Goal: Task Accomplishment & Management: Complete application form

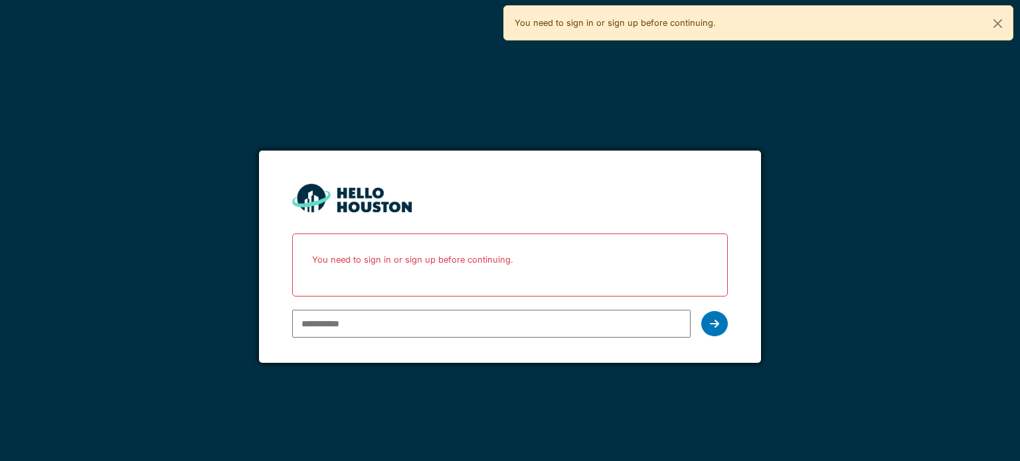
click at [522, 310] on input "email" at bounding box center [491, 324] width 398 height 28
click at [721, 329] on div at bounding box center [714, 323] width 27 height 25
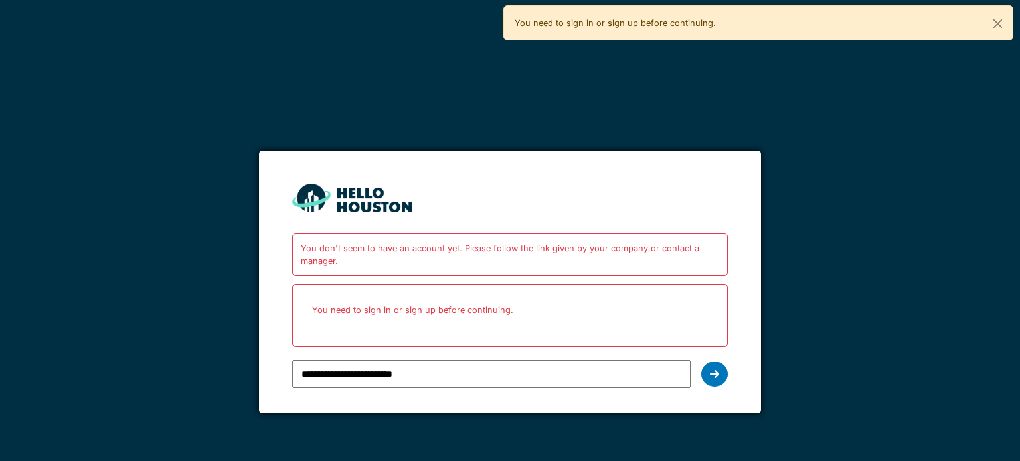
drag, startPoint x: 462, startPoint y: 374, endPoint x: 375, endPoint y: 360, distance: 88.0
click at [386, 368] on input "**********" at bounding box center [491, 374] width 398 height 28
type input "**********"
click at [709, 374] on div at bounding box center [714, 374] width 27 height 25
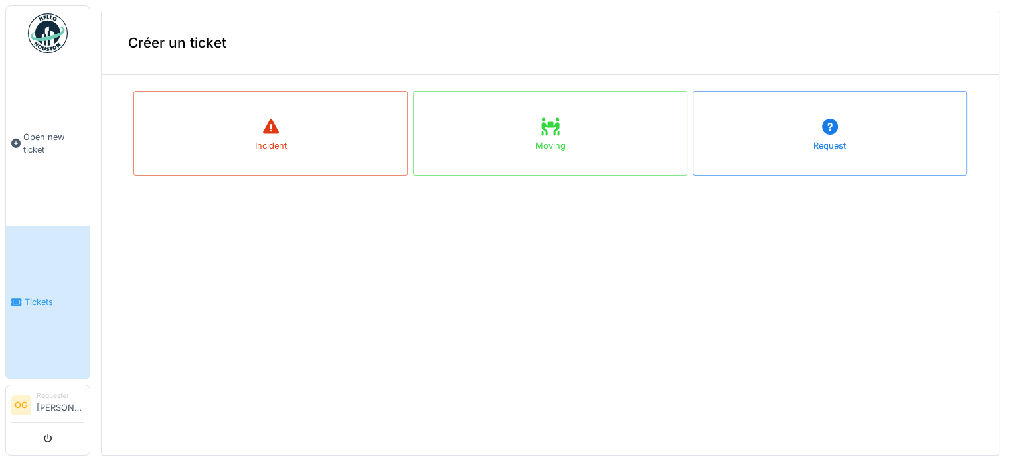
scroll to position [5, 0]
click at [29, 349] on link "Tickets" at bounding box center [48, 302] width 84 height 153
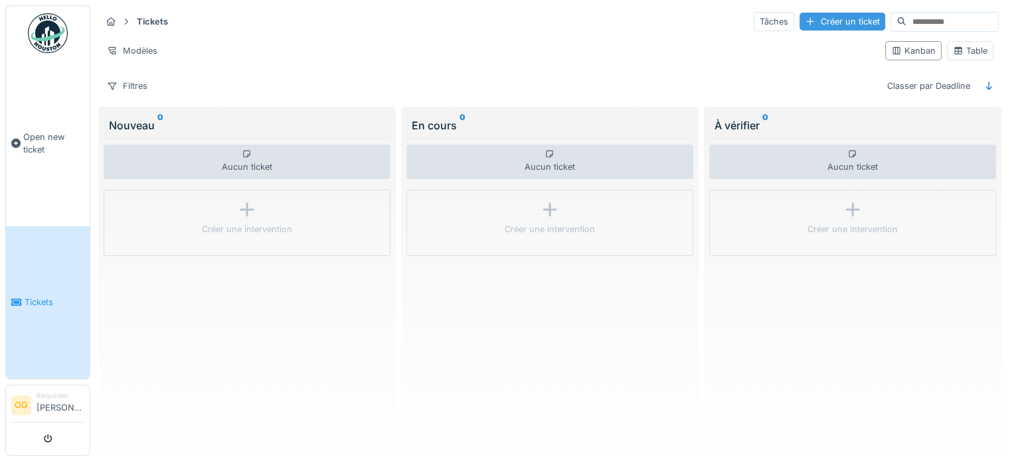
click at [799, 29] on div "Créer un ticket" at bounding box center [842, 22] width 86 height 18
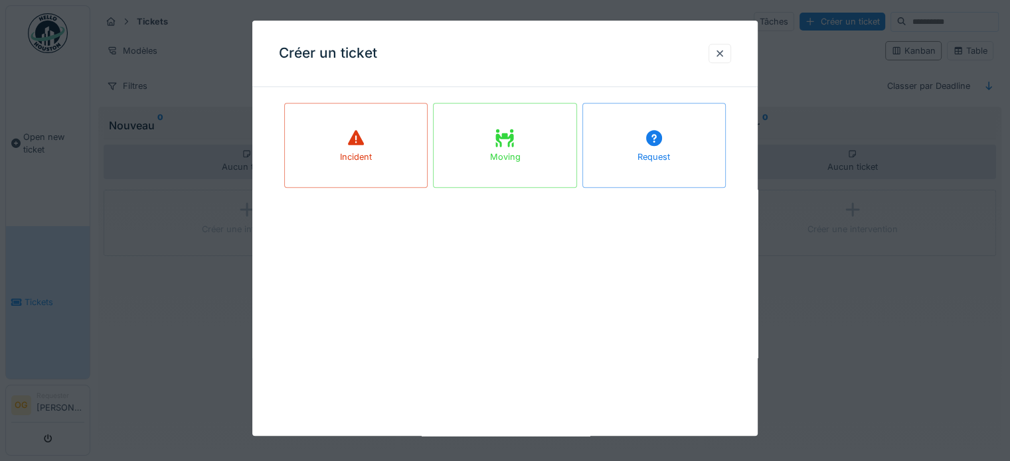
click at [716, 172] on div "Request" at bounding box center [653, 145] width 143 height 85
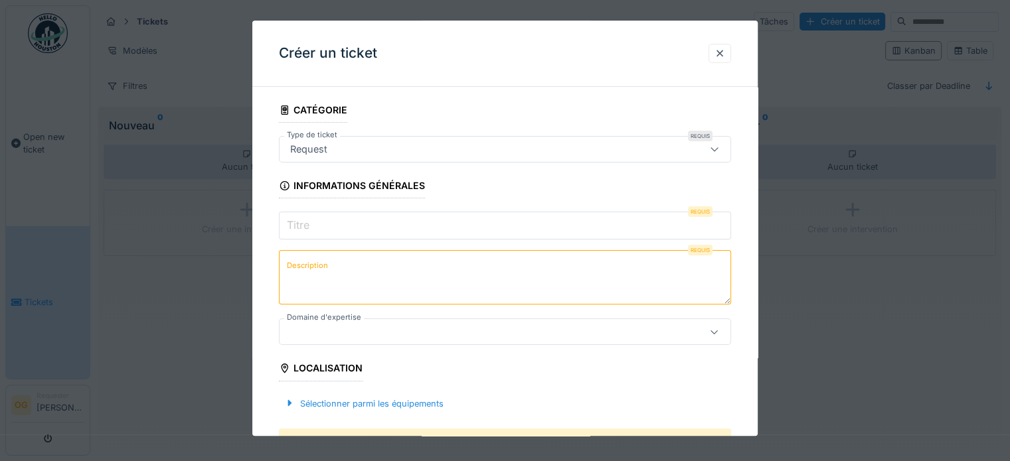
click at [380, 223] on input "Titre" at bounding box center [505, 226] width 452 height 28
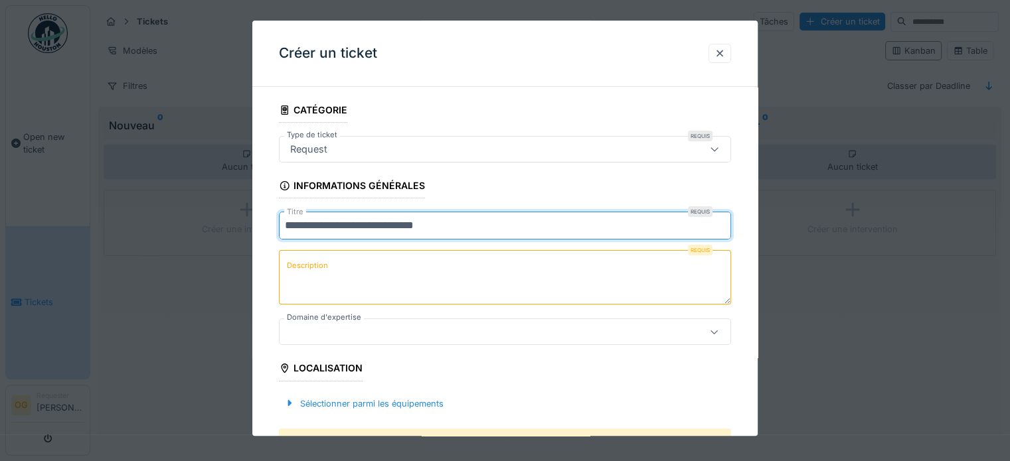
type input "**********"
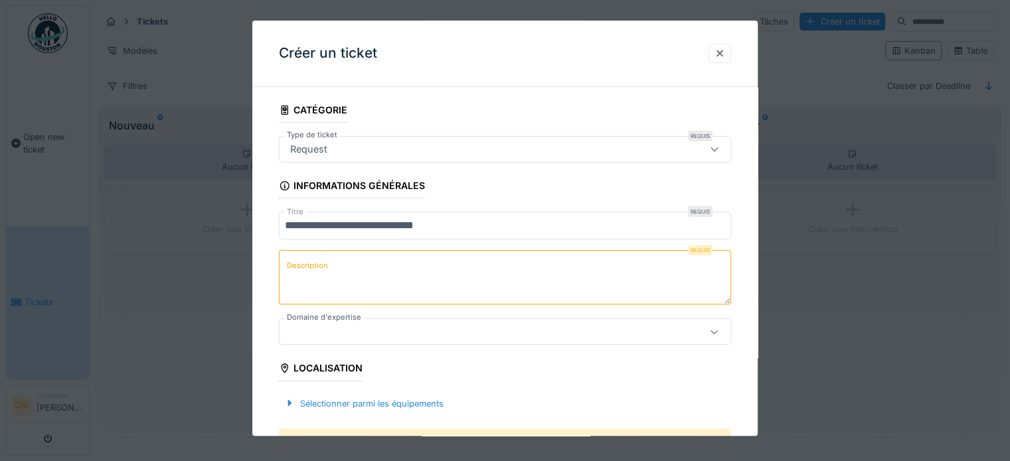
click at [399, 269] on textarea "Description" at bounding box center [505, 277] width 452 height 54
type textarea "**********"
click at [331, 336] on div at bounding box center [477, 332] width 385 height 15
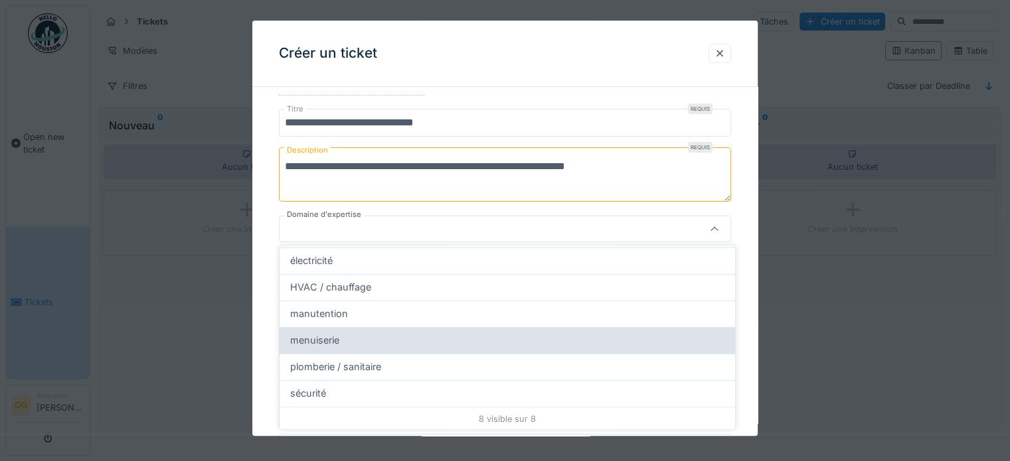
scroll to position [56, 0]
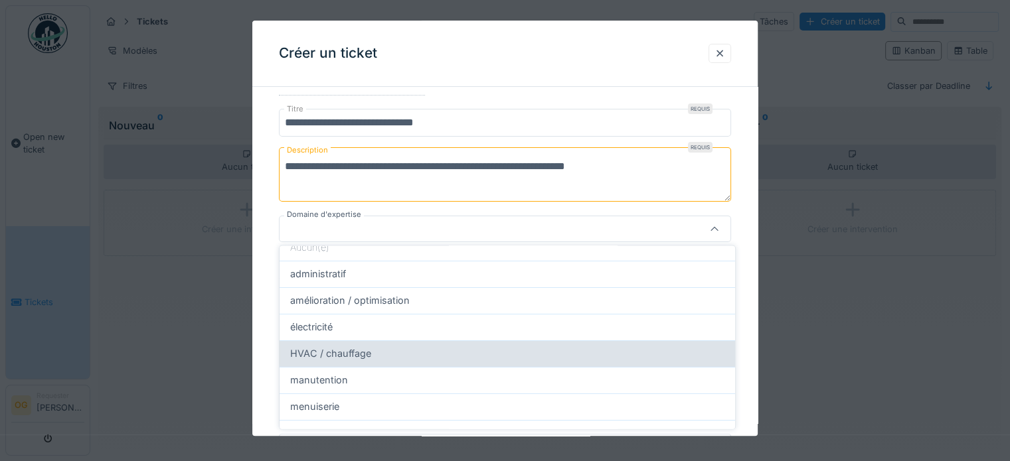
click at [358, 360] on div "HVAC / chauffage" at bounding box center [506, 354] width 455 height 27
type input "****"
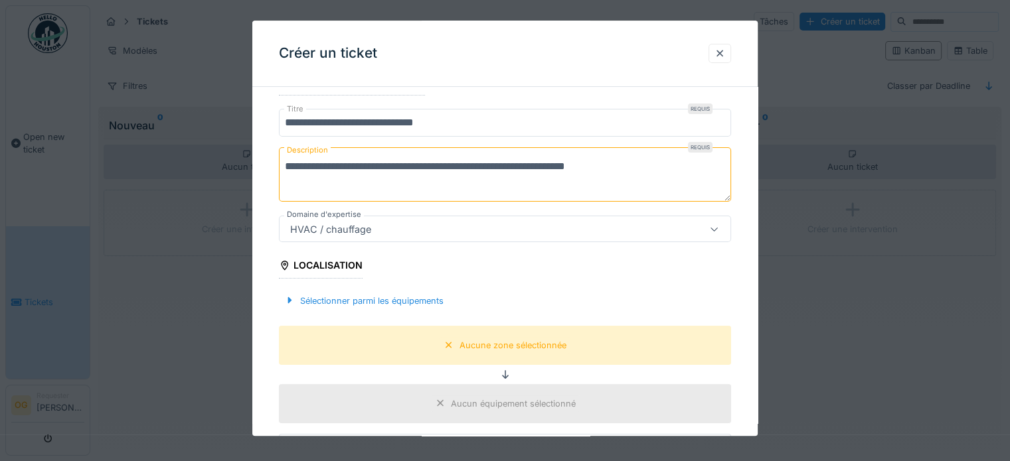
click at [393, 230] on div "HVAC / chauffage" at bounding box center [477, 229] width 385 height 15
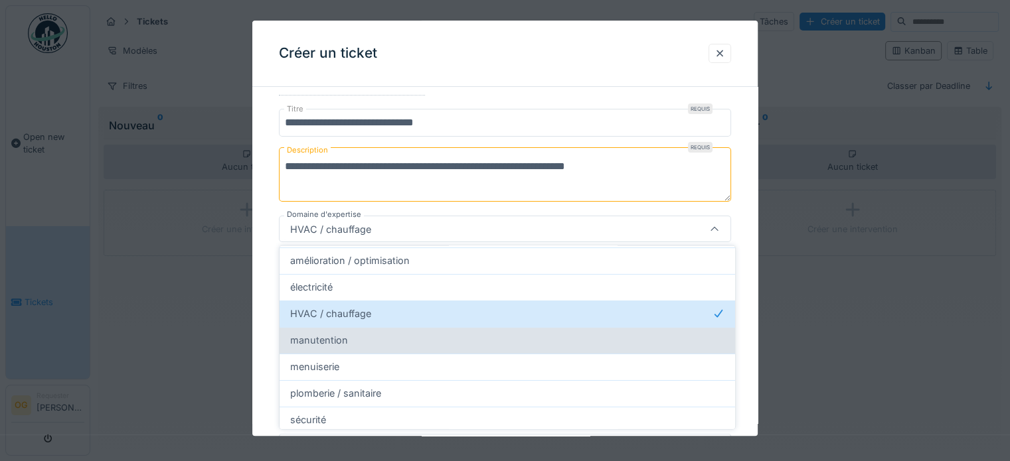
scroll to position [122, 0]
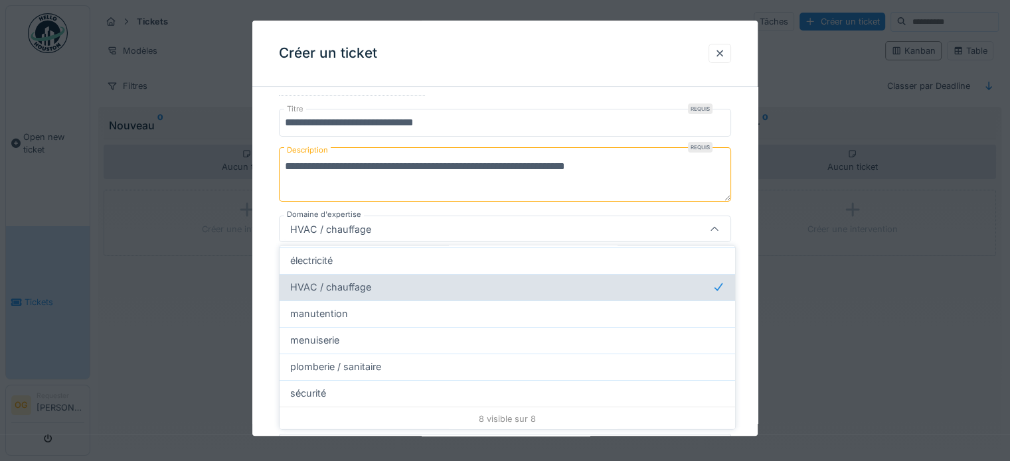
click at [400, 283] on div "HVAC / chauffage" at bounding box center [507, 287] width 434 height 15
click at [385, 287] on div "HVAC / chauffage" at bounding box center [507, 287] width 434 height 15
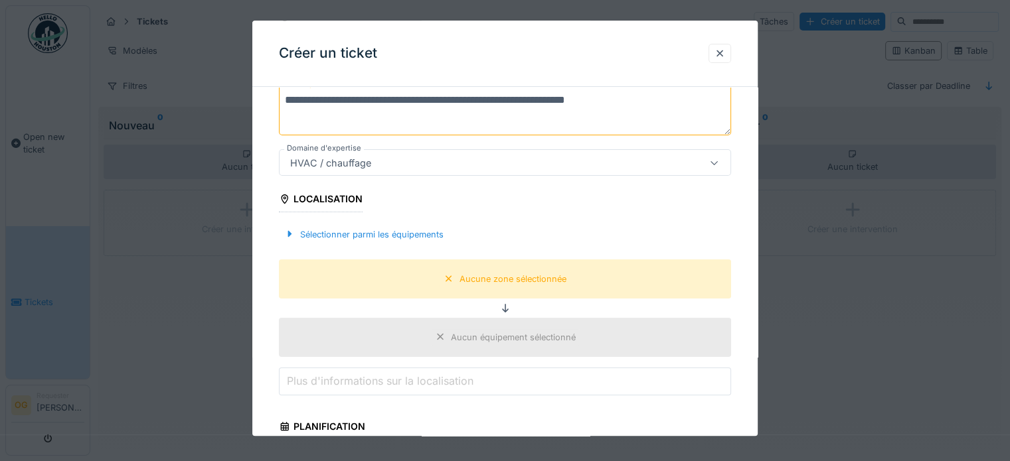
scroll to position [199, 0]
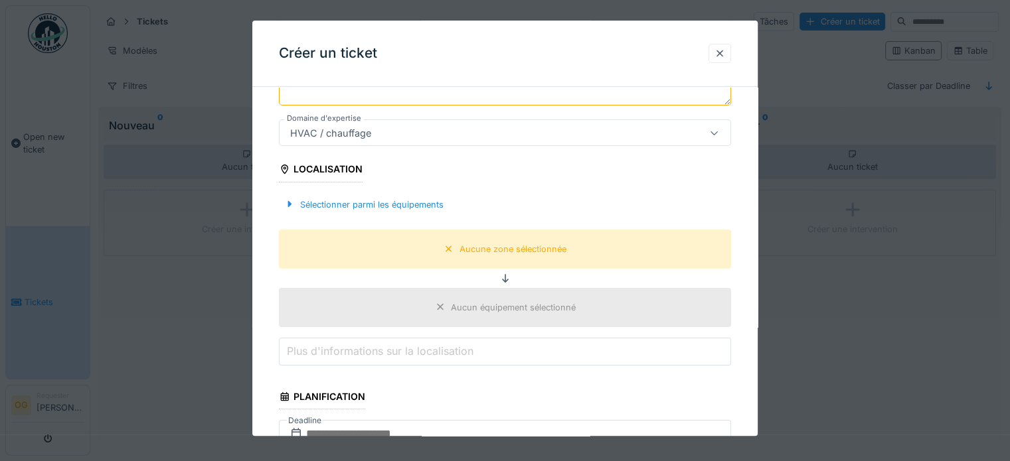
click at [284, 169] on icon at bounding box center [285, 169] width 12 height 9
click at [324, 169] on div "Localisation" at bounding box center [321, 171] width 84 height 23
click at [342, 212] on div "Sélectionner parmi les équipements" at bounding box center [364, 205] width 170 height 18
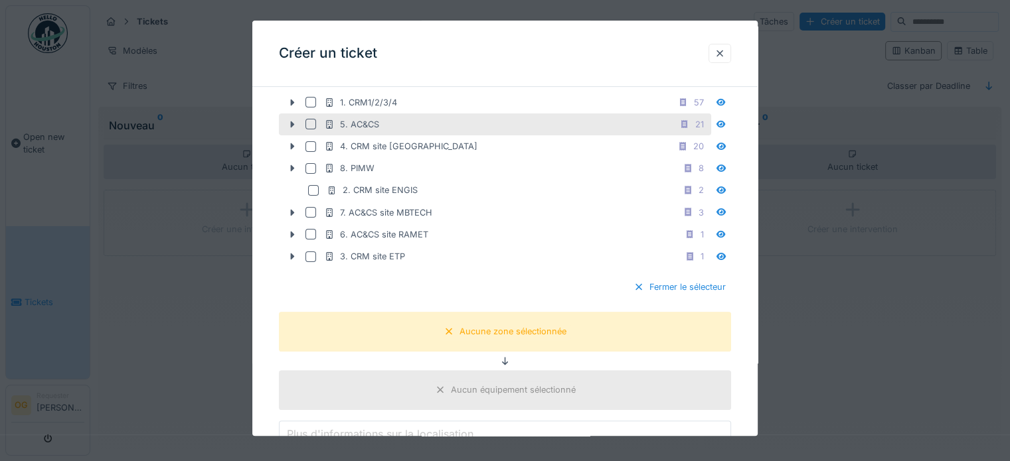
scroll to position [266, 0]
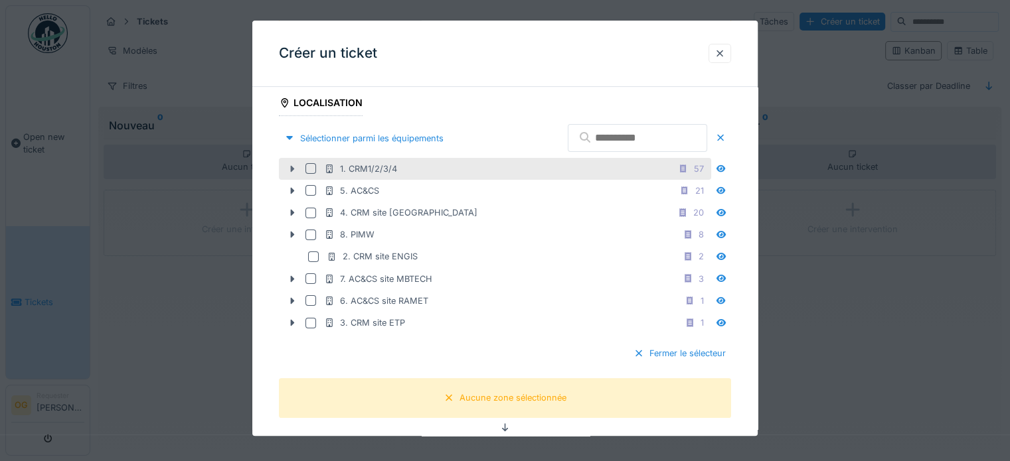
click at [294, 167] on icon at bounding box center [292, 169] width 11 height 9
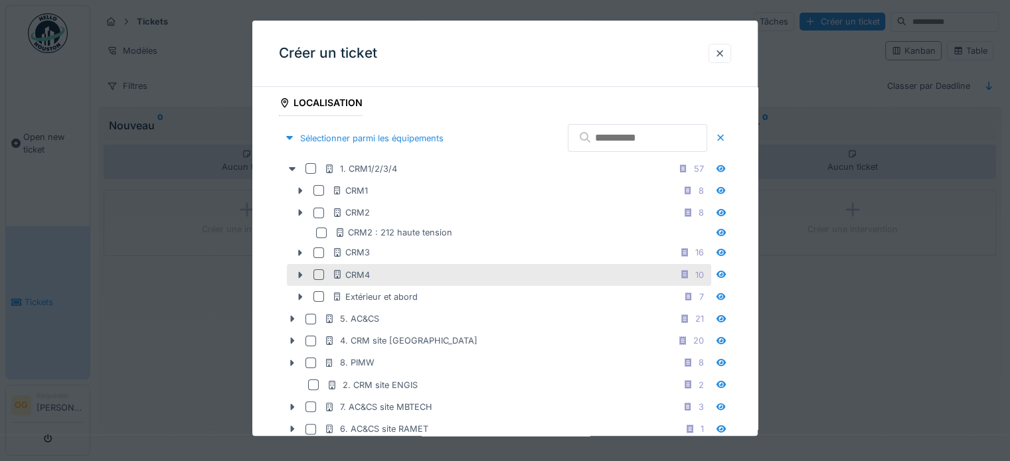
click at [322, 275] on div at bounding box center [318, 275] width 11 height 11
click at [688, 275] on icon at bounding box center [684, 275] width 7 height 9
click at [318, 271] on div at bounding box center [318, 275] width 11 height 11
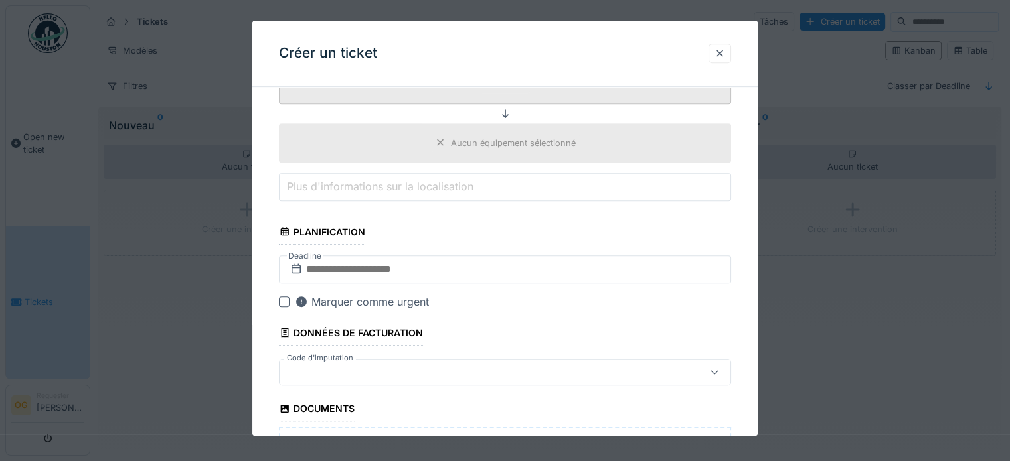
scroll to position [730, 0]
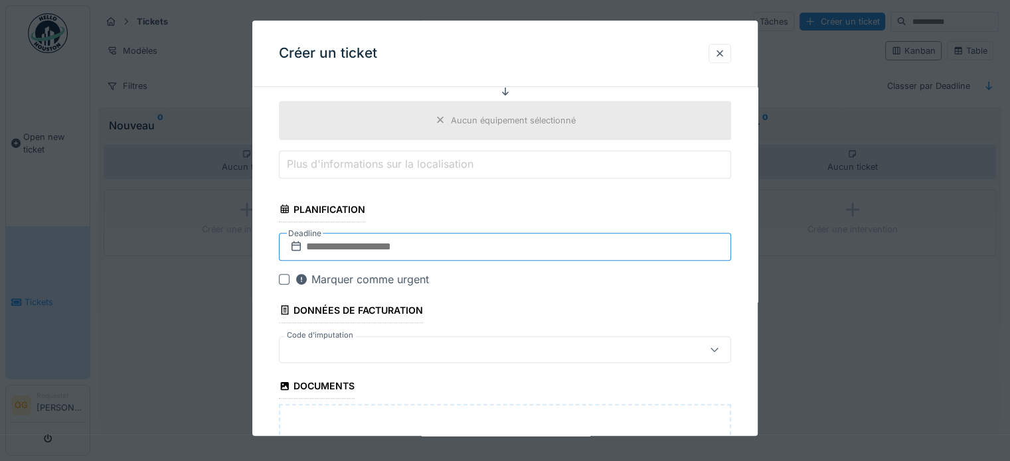
click at [467, 241] on input "text" at bounding box center [505, 247] width 452 height 28
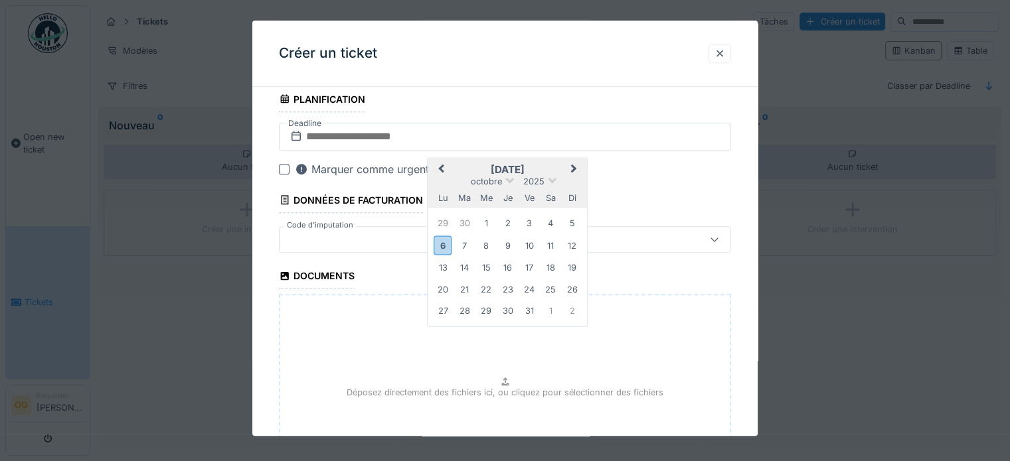
scroll to position [863, 0]
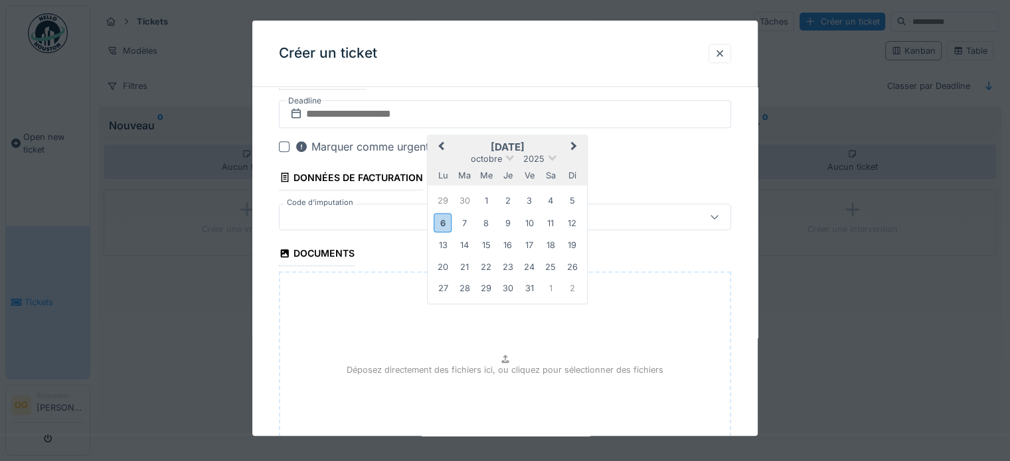
click at [360, 212] on div at bounding box center [477, 217] width 385 height 15
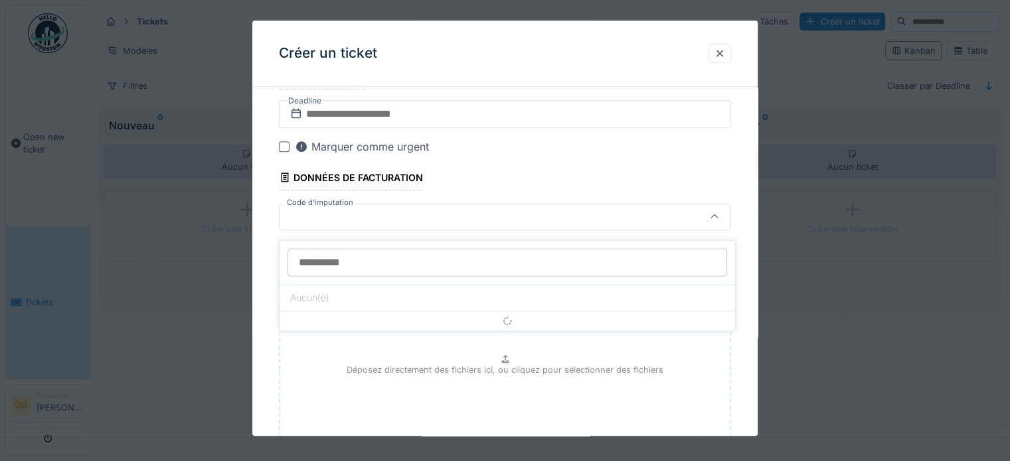
scroll to position [845, 0]
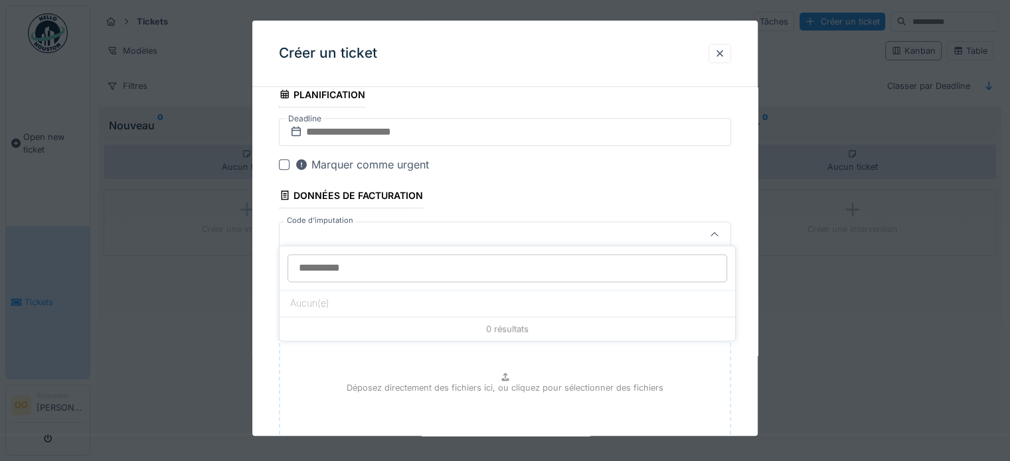
click at [364, 228] on div at bounding box center [477, 235] width 385 height 15
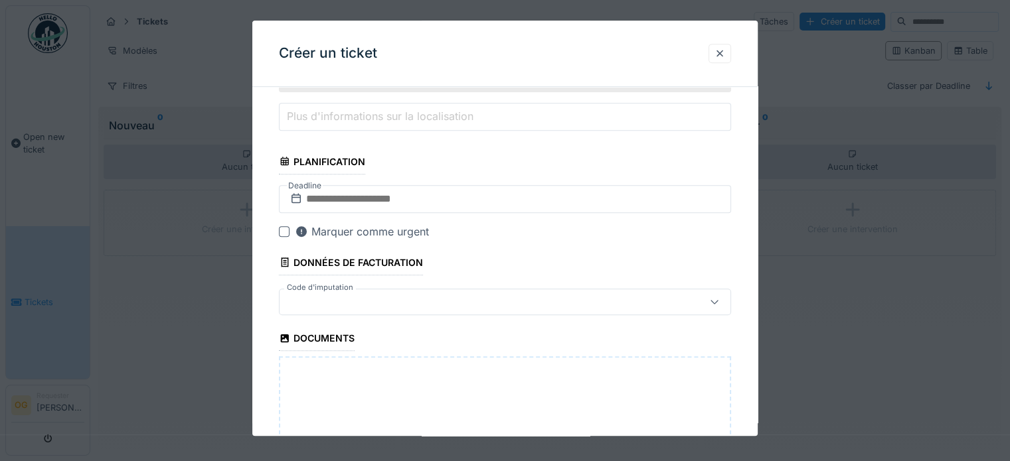
scroll to position [778, 0]
click at [473, 203] on input "text" at bounding box center [505, 199] width 452 height 28
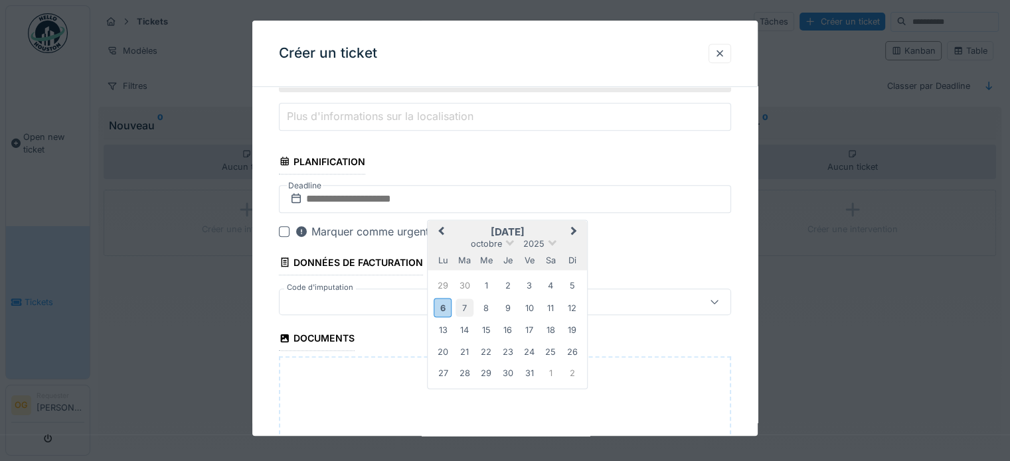
click at [469, 308] on div "7" at bounding box center [464, 308] width 18 height 18
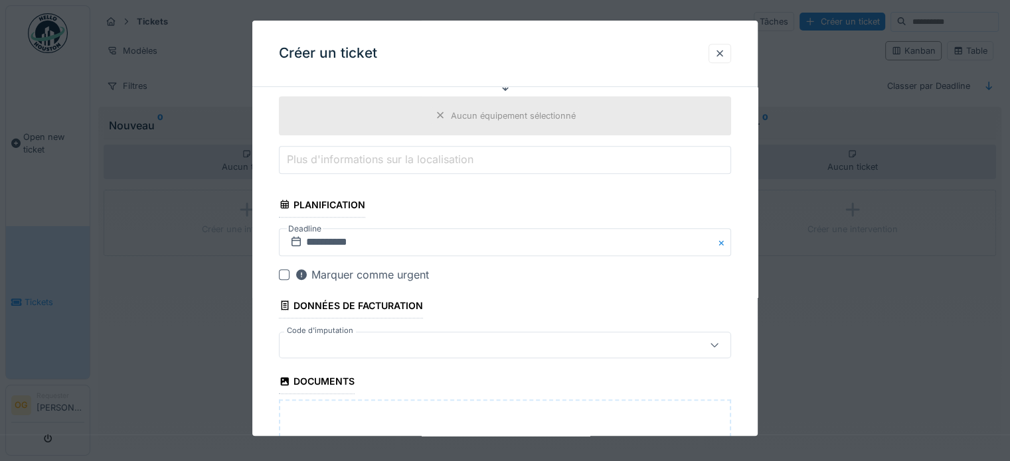
scroll to position [712, 0]
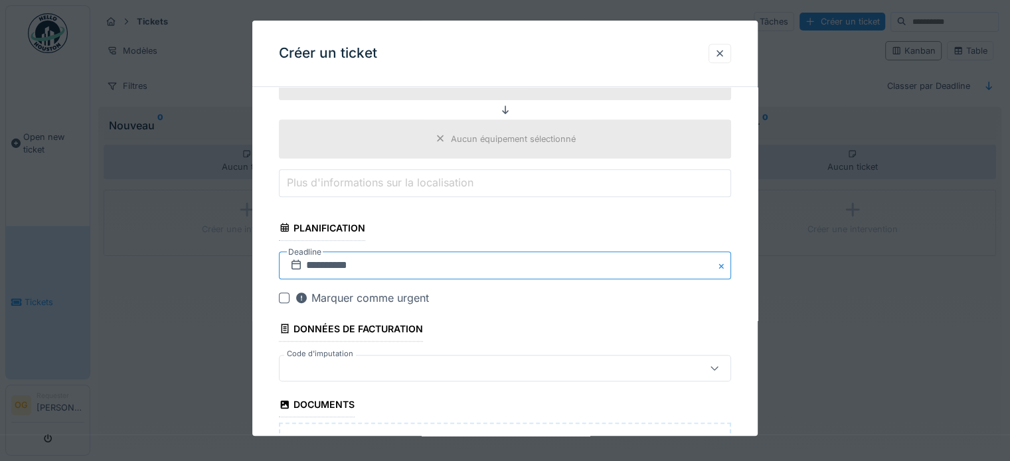
click at [427, 260] on input "**********" at bounding box center [505, 266] width 452 height 28
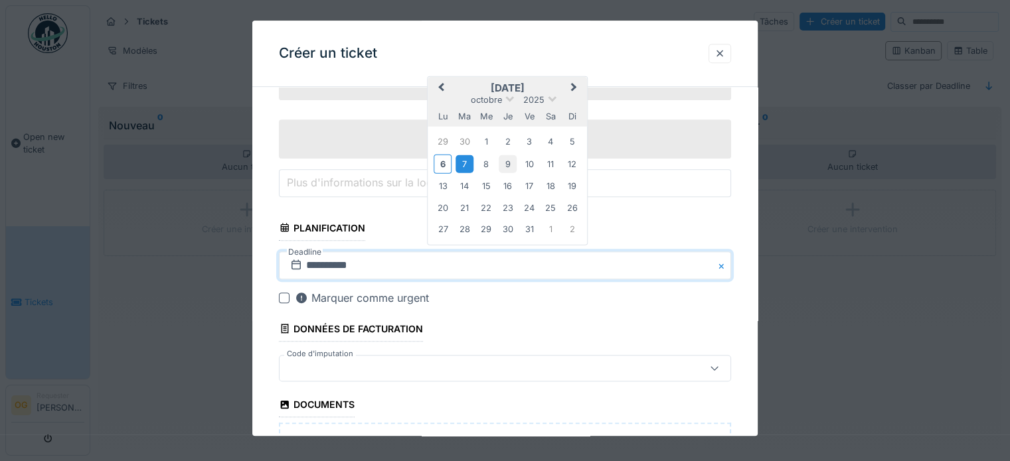
click at [502, 155] on div "9" at bounding box center [508, 164] width 18 height 18
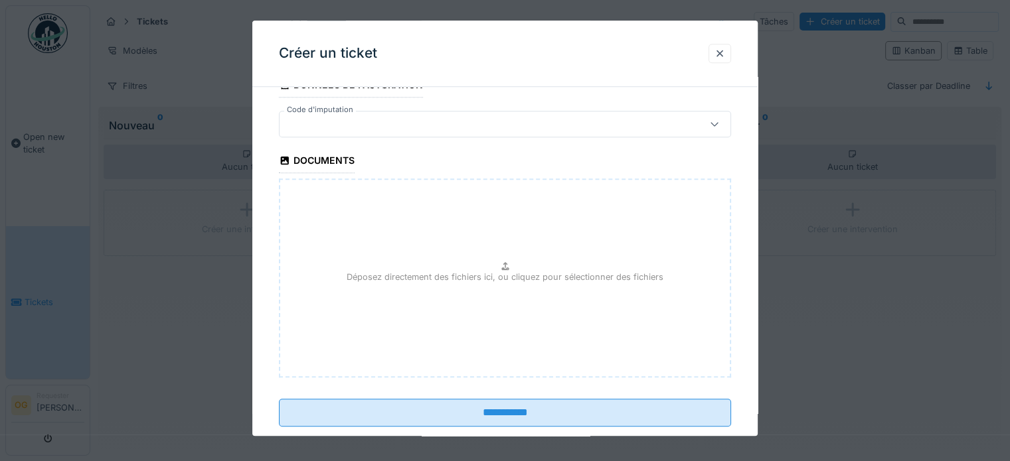
scroll to position [977, 0]
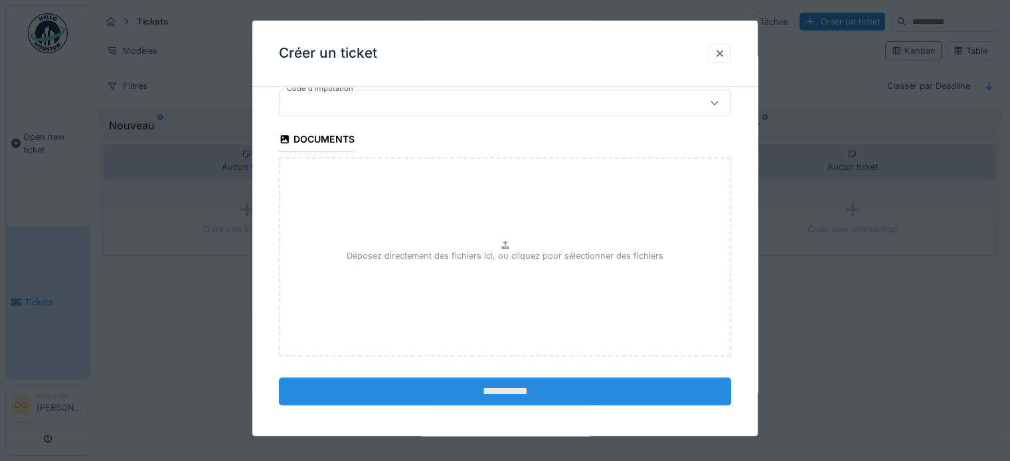
click at [406, 378] on input "**********" at bounding box center [505, 392] width 452 height 28
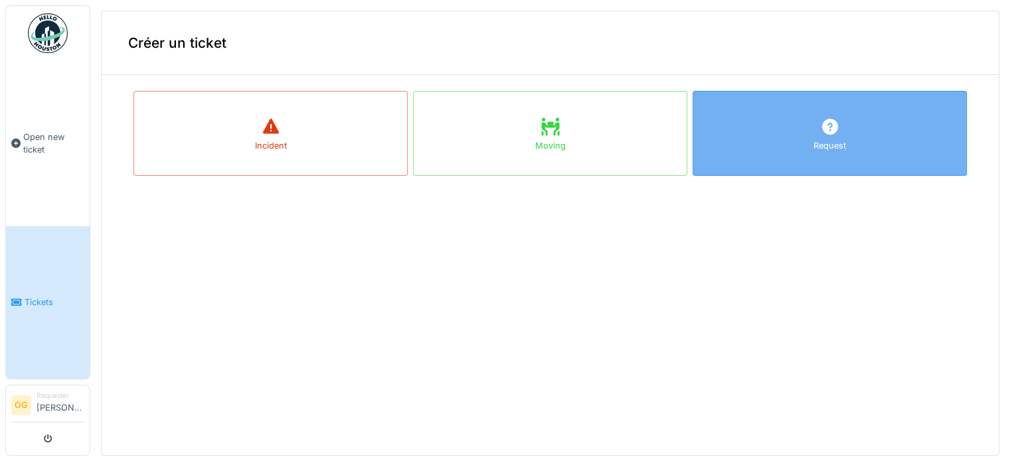
click at [754, 131] on div "Request" at bounding box center [829, 133] width 274 height 85
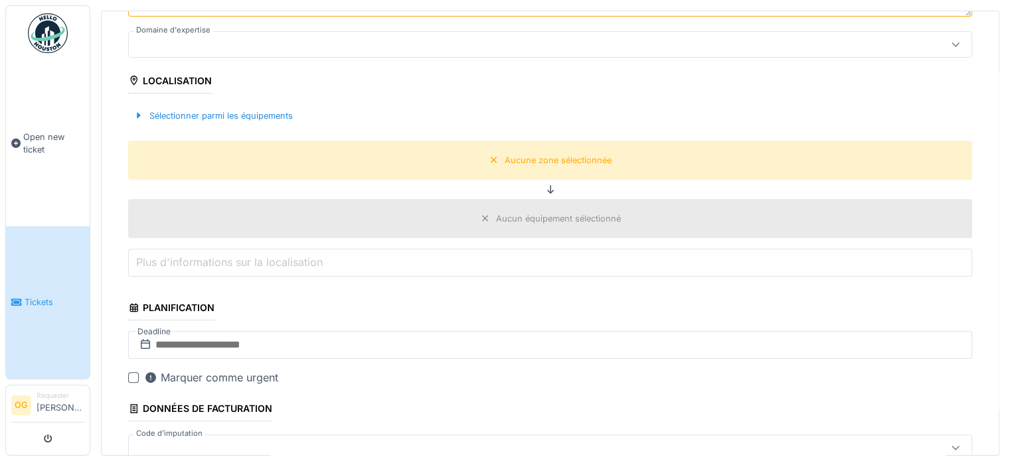
scroll to position [266, 0]
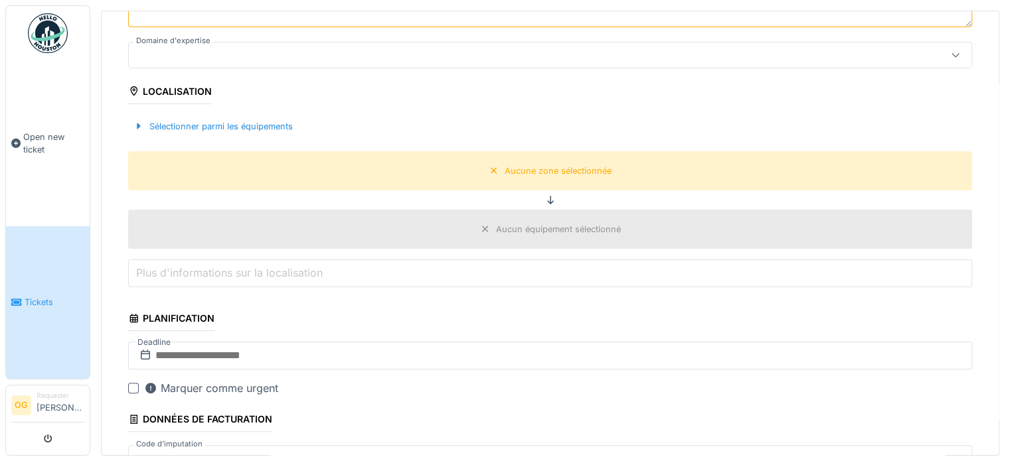
click at [77, 391] on li "Requester Oriane Georgiadis" at bounding box center [61, 405] width 48 height 29
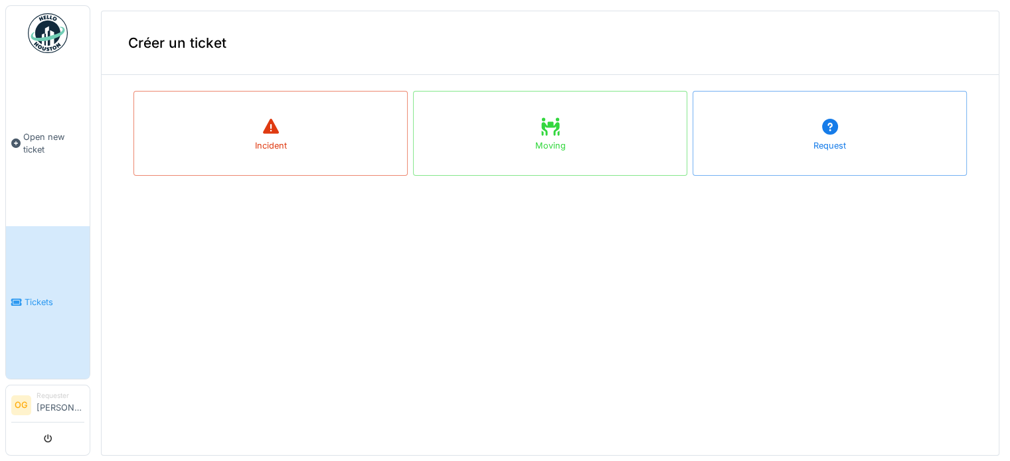
click at [33, 318] on link "Tickets" at bounding box center [48, 302] width 84 height 153
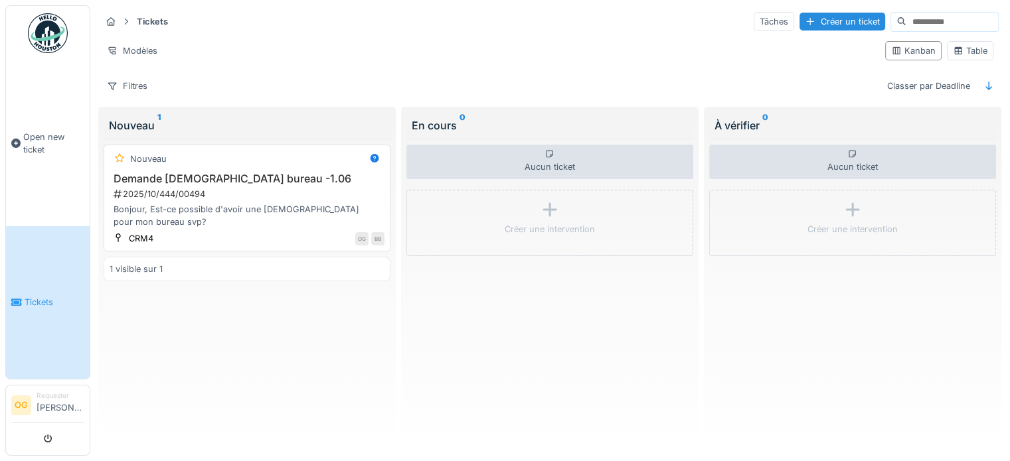
drag, startPoint x: 271, startPoint y: 206, endPoint x: 285, endPoint y: 244, distance: 39.7
click at [279, 233] on div "Nouveau Demande chauferette bureau -1.06 2025/10/444/00494 Bonjour, Est-ce poss…" at bounding box center [247, 198] width 287 height 107
click at [277, 226] on div "Bonjour, Est-ce possible d'avoir une [DEMOGRAPHIC_DATA] pour mon bureau svp?" at bounding box center [247, 215] width 275 height 25
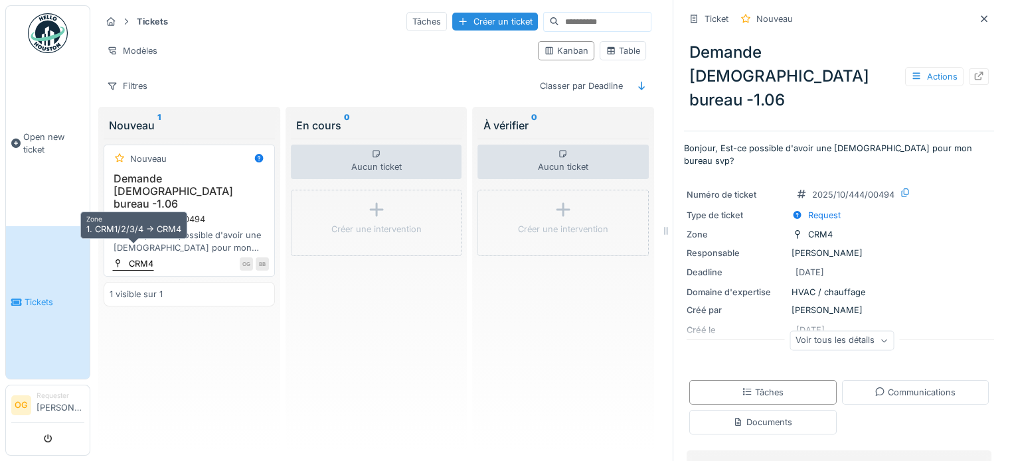
click at [149, 258] on div "CRM4" at bounding box center [141, 264] width 25 height 13
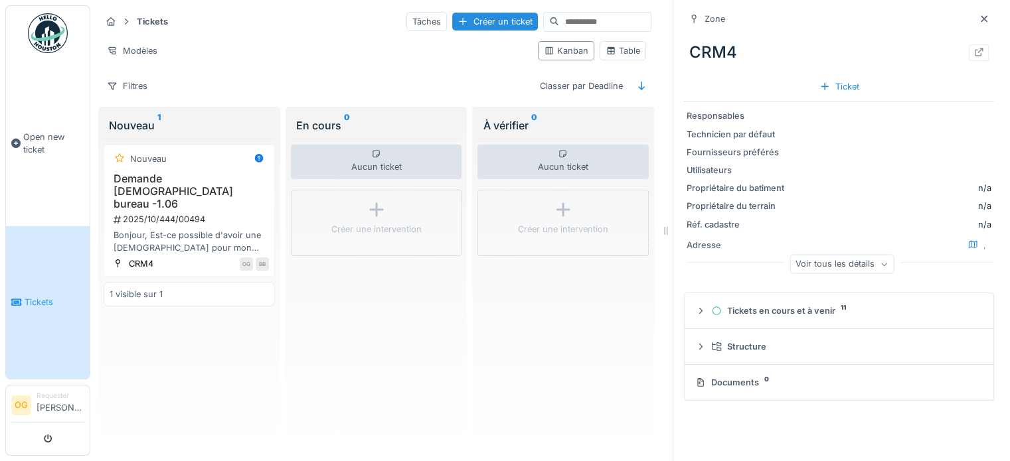
click at [684, 44] on div "CRM4" at bounding box center [839, 52] width 310 height 35
click at [973, 54] on icon at bounding box center [978, 52] width 11 height 9
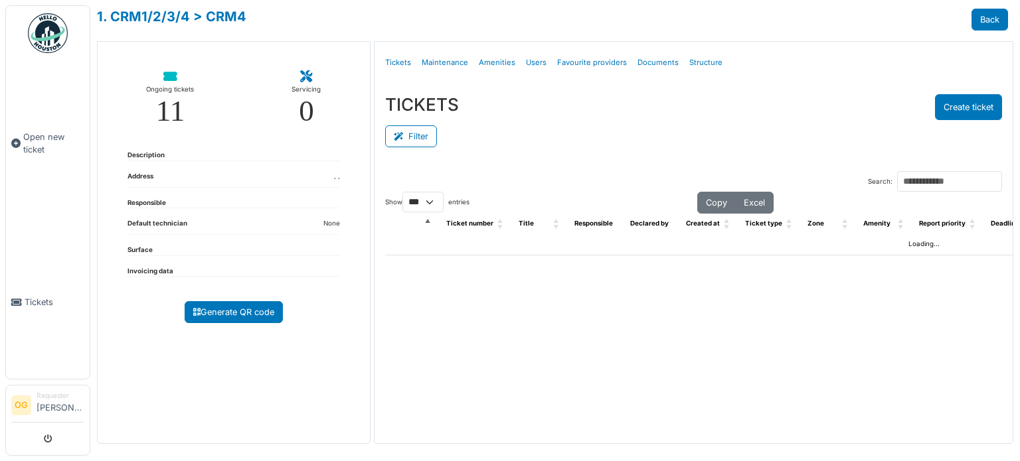
select select "***"
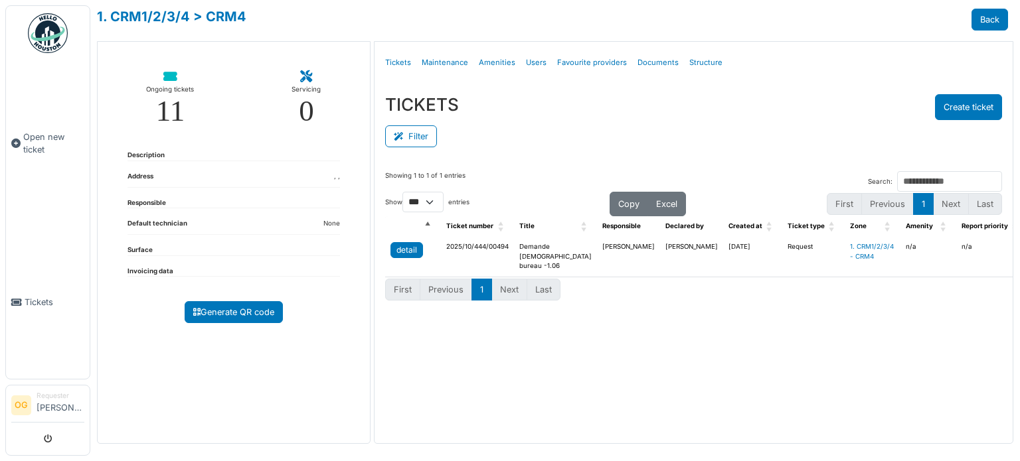
click at [399, 246] on div "detail" at bounding box center [406, 250] width 21 height 12
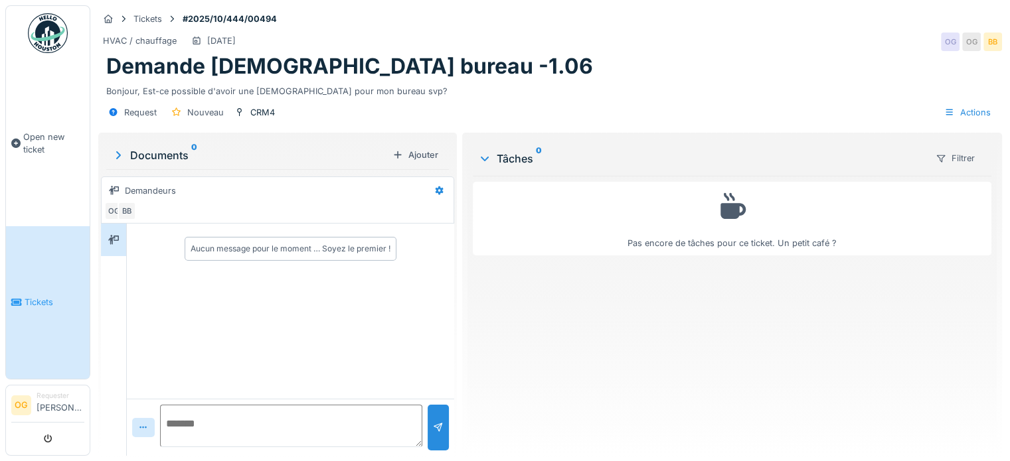
scroll to position [10, 0]
click at [248, 113] on div "Request Nouveau CRM4 Actions" at bounding box center [550, 113] width 904 height 30
click at [258, 107] on div "CRM4" at bounding box center [262, 112] width 25 height 13
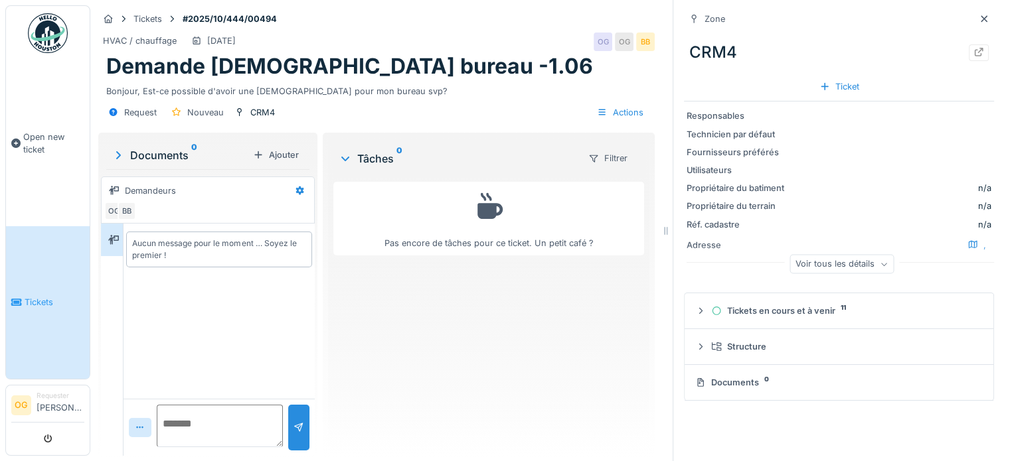
click at [712, 37] on div "CRM4" at bounding box center [839, 52] width 310 height 35
click at [684, 11] on div "Zone" at bounding box center [707, 19] width 46 height 17
drag, startPoint x: 679, startPoint y: 5, endPoint x: 698, endPoint y: 7, distance: 19.4
click at [688, 15] on icon at bounding box center [693, 19] width 11 height 9
click at [981, 15] on icon at bounding box center [984, 18] width 7 height 7
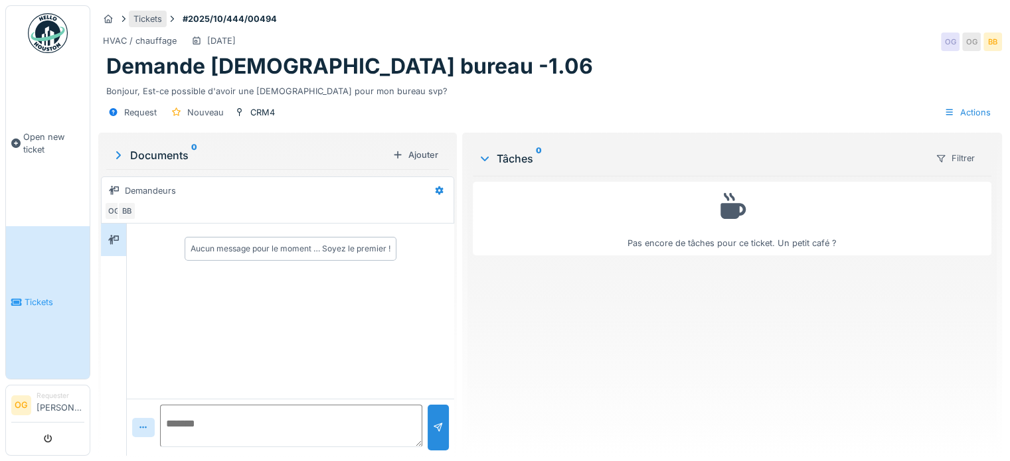
click at [153, 13] on div "Tickets" at bounding box center [147, 19] width 29 height 13
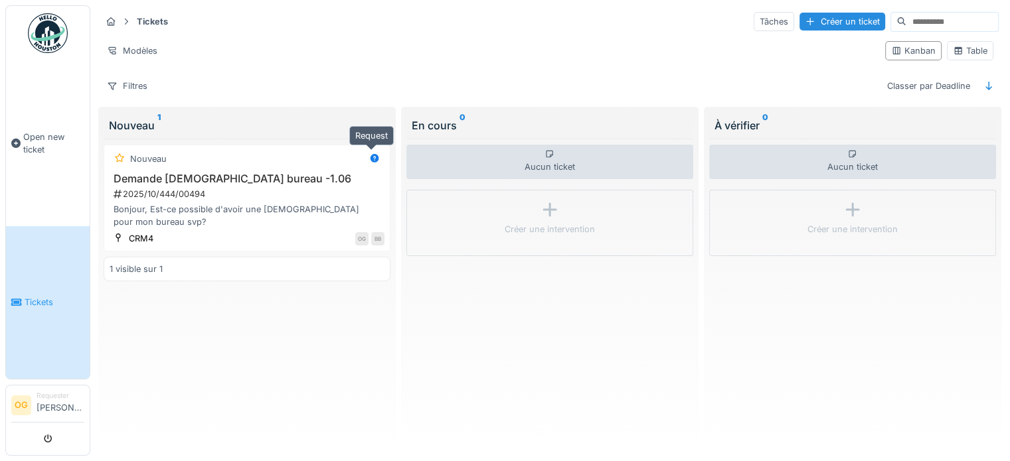
click at [373, 155] on icon at bounding box center [374, 158] width 11 height 9
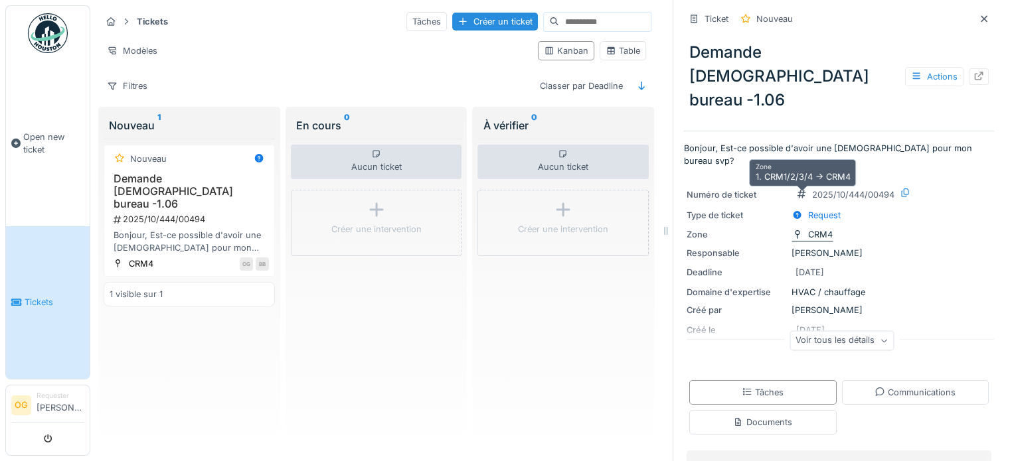
click at [792, 230] on icon at bounding box center [797, 234] width 11 height 9
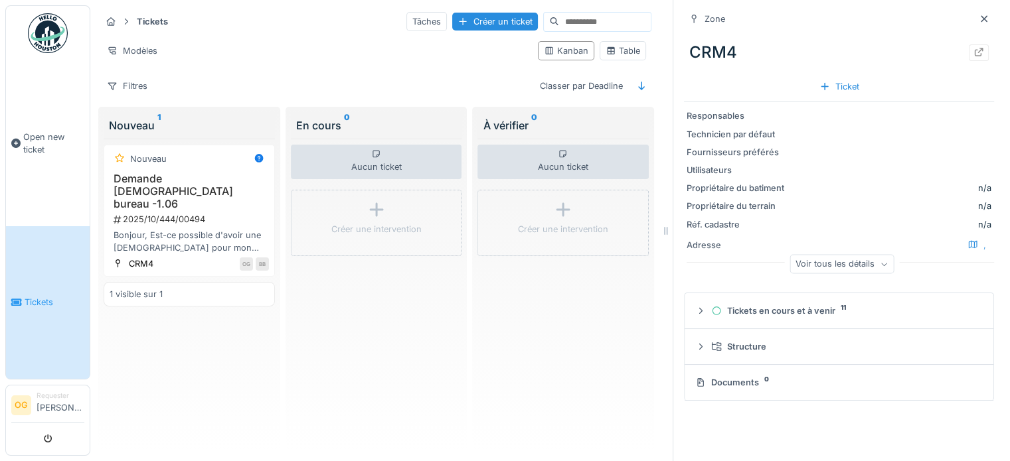
click at [800, 264] on div "Voir tous les détails" at bounding box center [841, 264] width 104 height 19
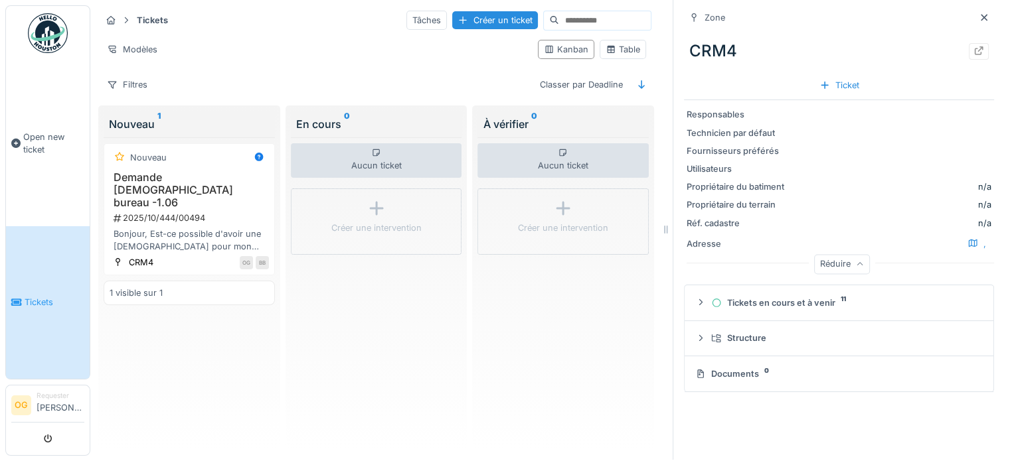
scroll to position [11, 0]
click at [717, 48] on div "CRM4" at bounding box center [839, 51] width 310 height 35
click at [973, 45] on div at bounding box center [978, 51] width 11 height 13
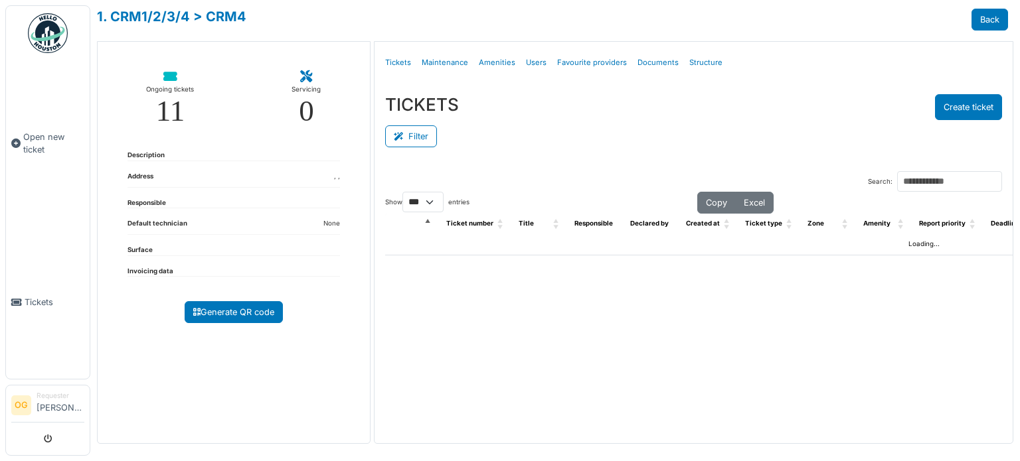
select select "***"
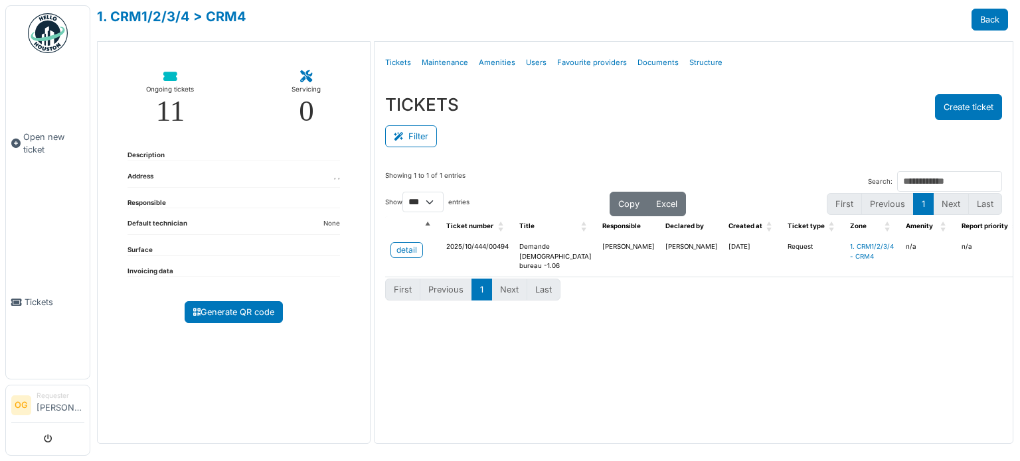
click at [179, 108] on div "11" at bounding box center [170, 111] width 29 height 30
select select "***"
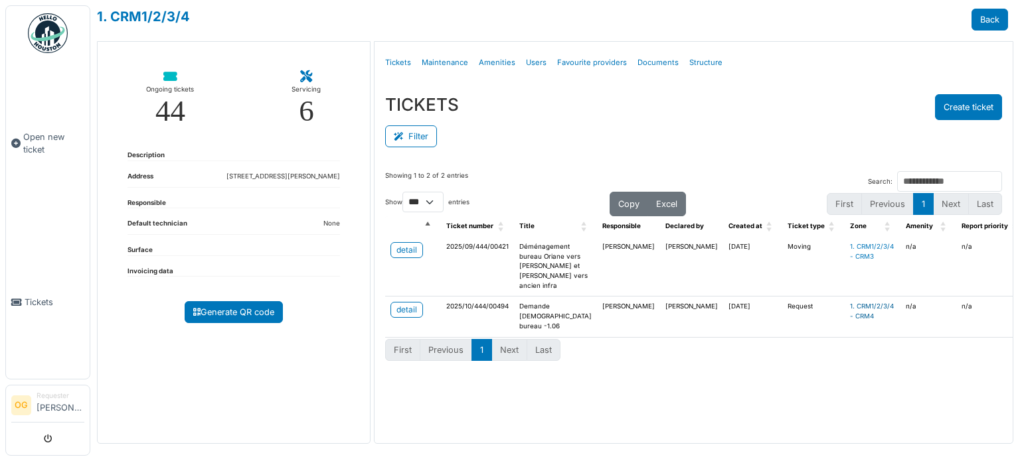
click at [850, 320] on link "1. CRM1/2/3/4 - CRM4" at bounding box center [872, 311] width 44 height 17
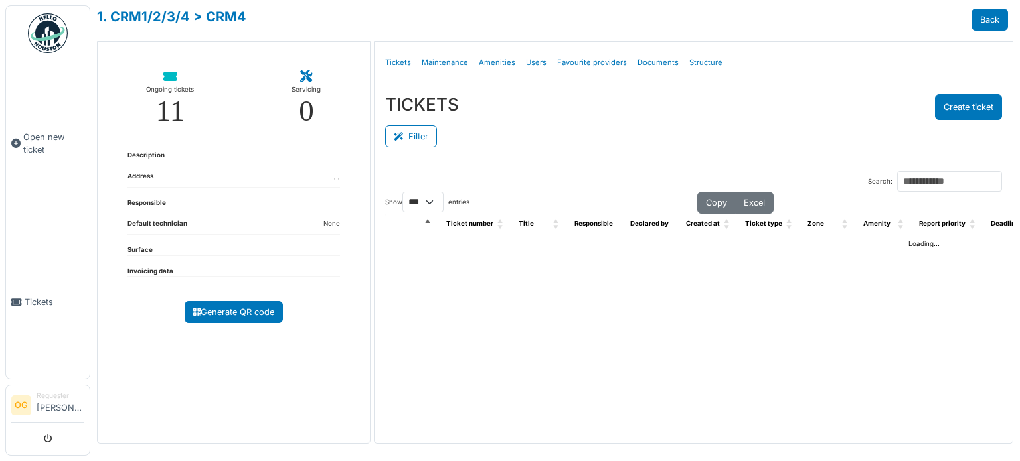
select select "***"
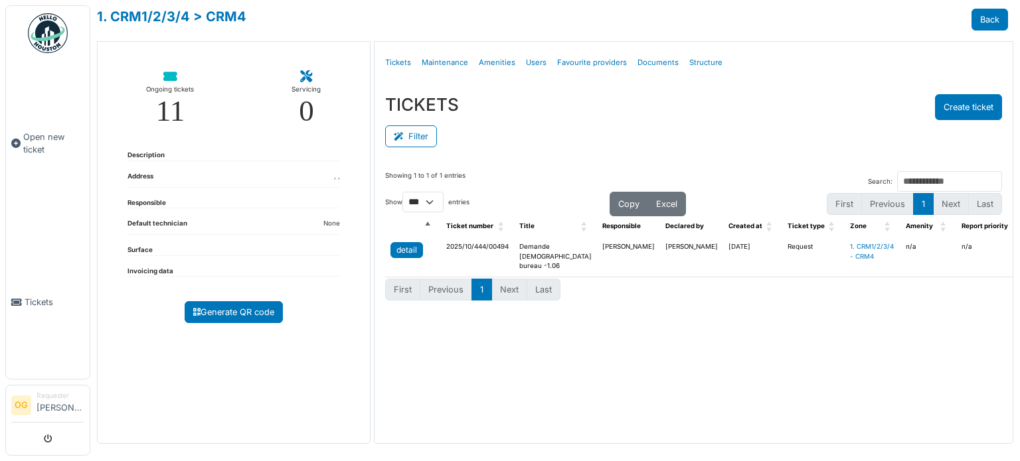
click at [410, 247] on div "detail" at bounding box center [406, 250] width 21 height 12
